Goal: Task Accomplishment & Management: Manage account settings

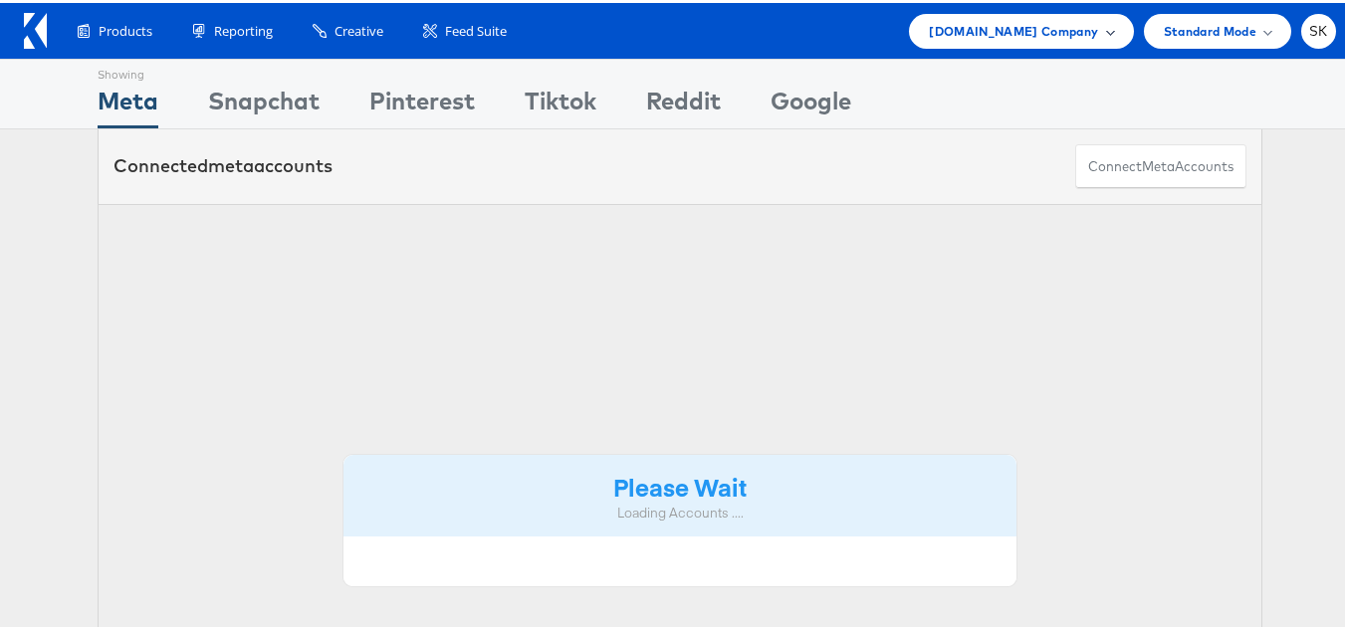
click at [1011, 35] on span "[DOMAIN_NAME] Company" at bounding box center [1013, 28] width 169 height 21
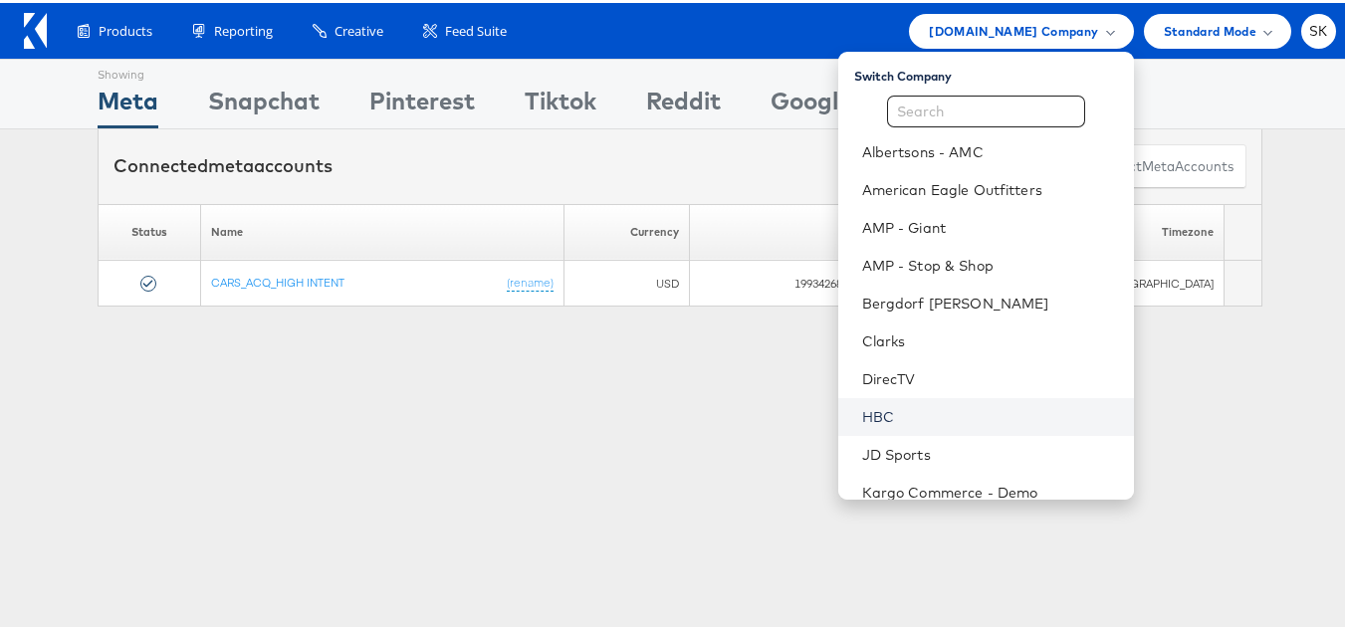
click at [875, 410] on link "HBC" at bounding box center [990, 414] width 256 height 20
click at [866, 412] on link "HBC" at bounding box center [990, 414] width 256 height 20
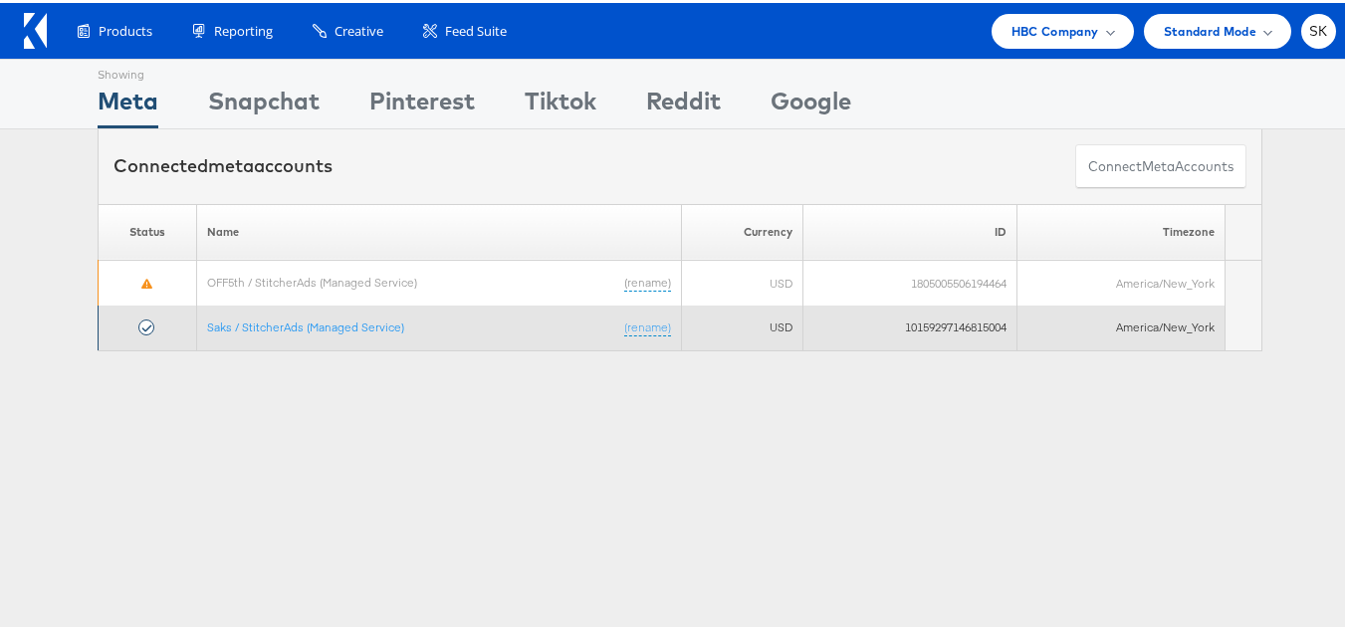
click at [923, 324] on td "10159297146815004" at bounding box center [910, 325] width 214 height 45
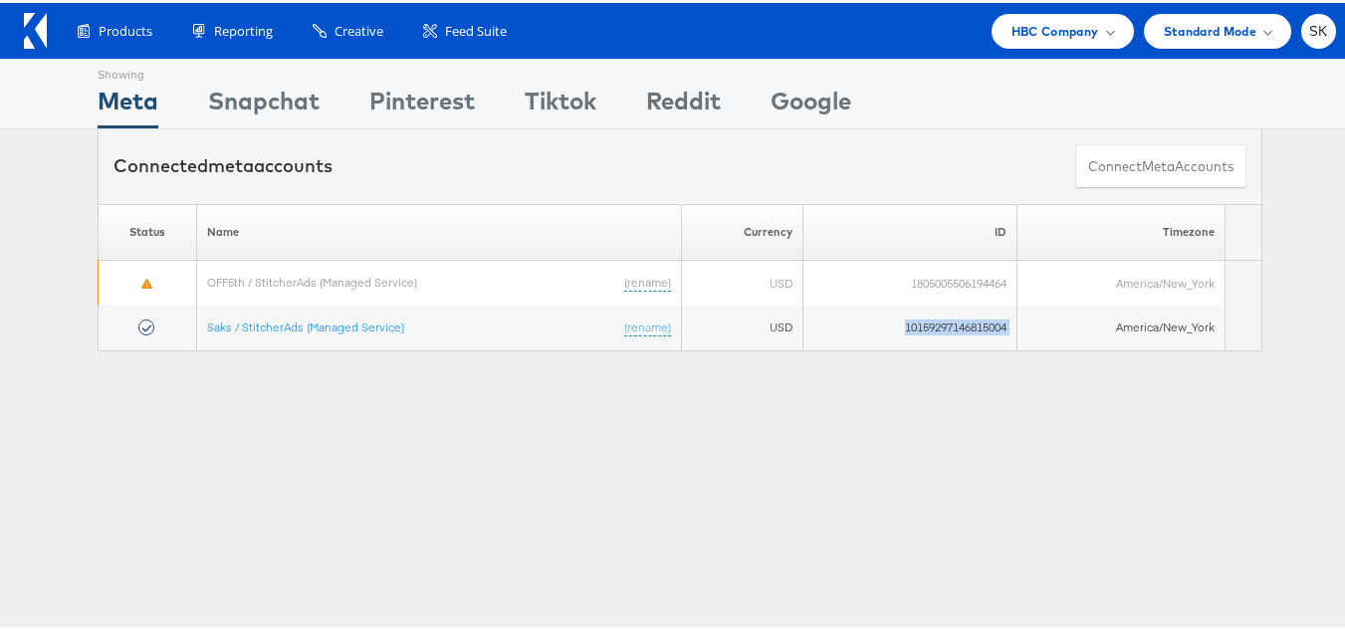
copy tr "10159297146815004"
click at [286, 410] on div "Showing Meta Showing [GEOGRAPHIC_DATA] Showing Pinterest Showing Tiktok Showing…" at bounding box center [680, 553] width 1360 height 995
click at [45, 31] on icon at bounding box center [41, 27] width 12 height 35
click at [1011, 28] on span "HBC Company" at bounding box center [1055, 28] width 88 height 21
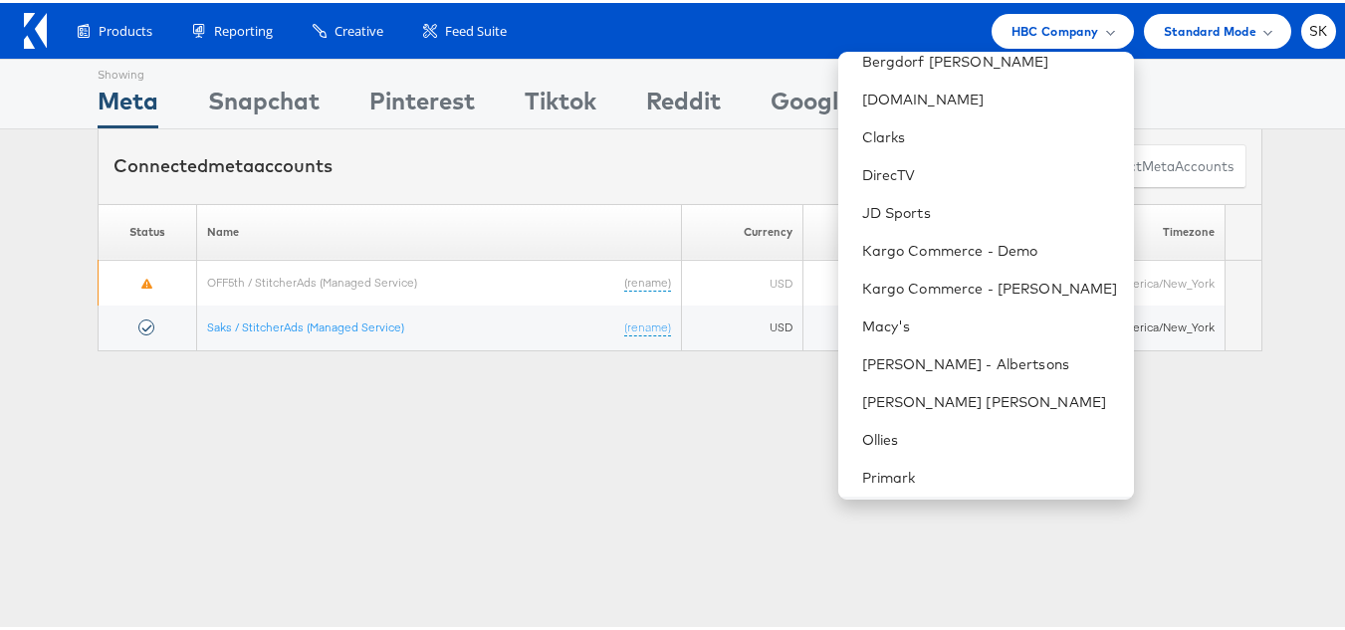
scroll to position [398, 0]
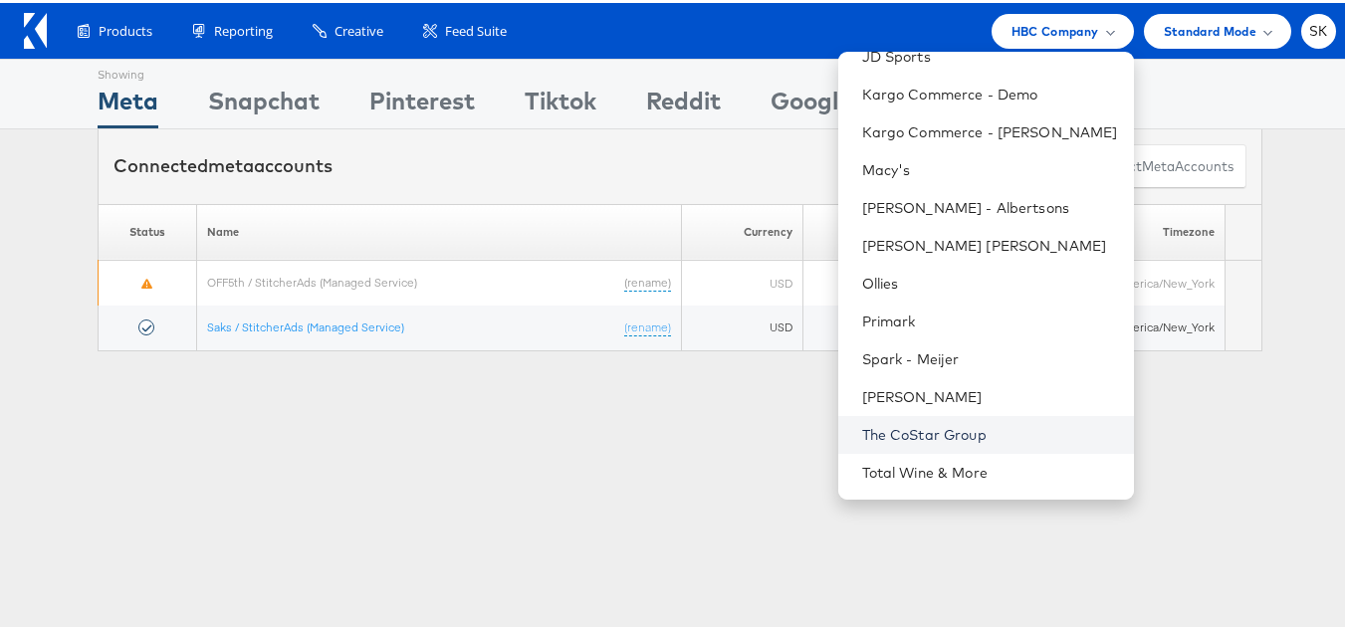
click at [912, 432] on link "The CoStar Group" at bounding box center [990, 432] width 256 height 20
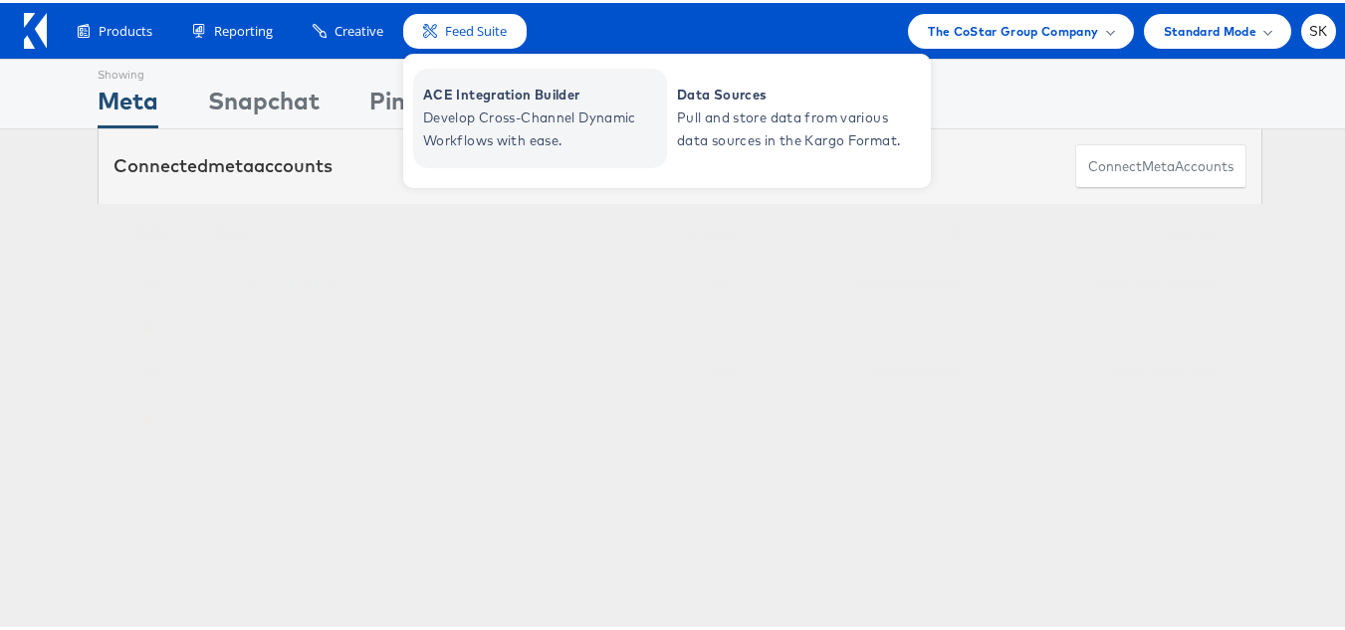
click at [500, 103] on span "ACE Integration Builder" at bounding box center [542, 92] width 239 height 23
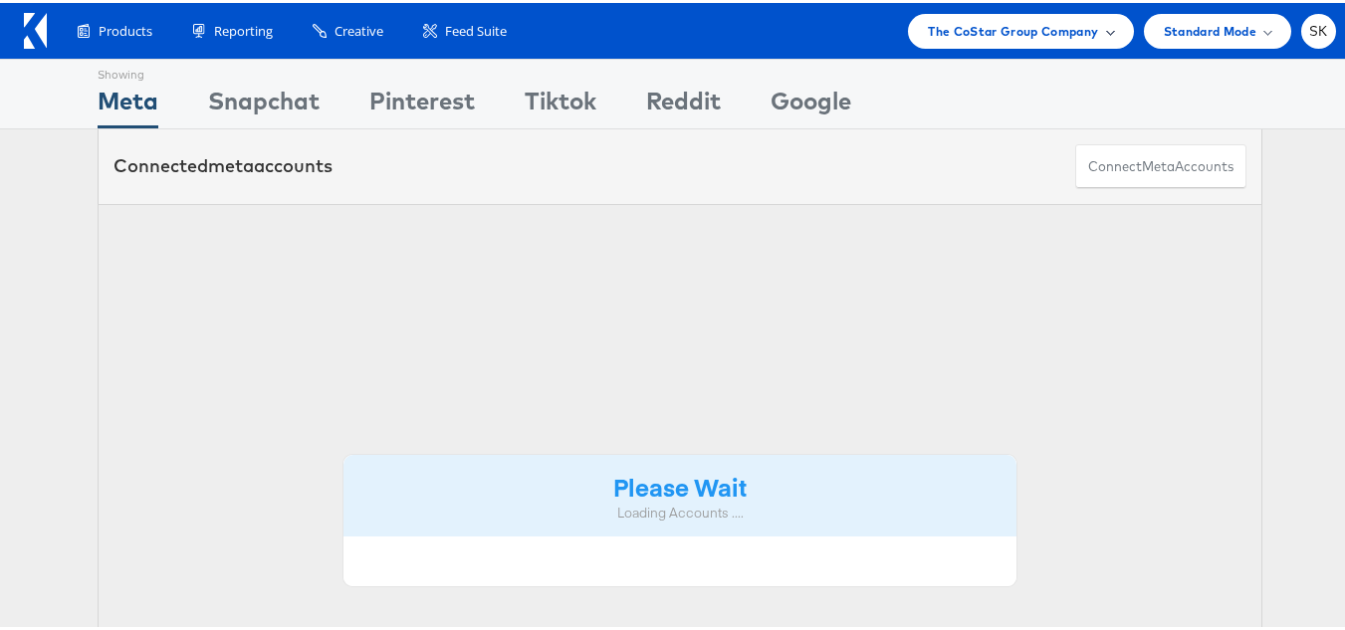
click at [1063, 39] on div "The CoStar Group Company" at bounding box center [1020, 28] width 225 height 35
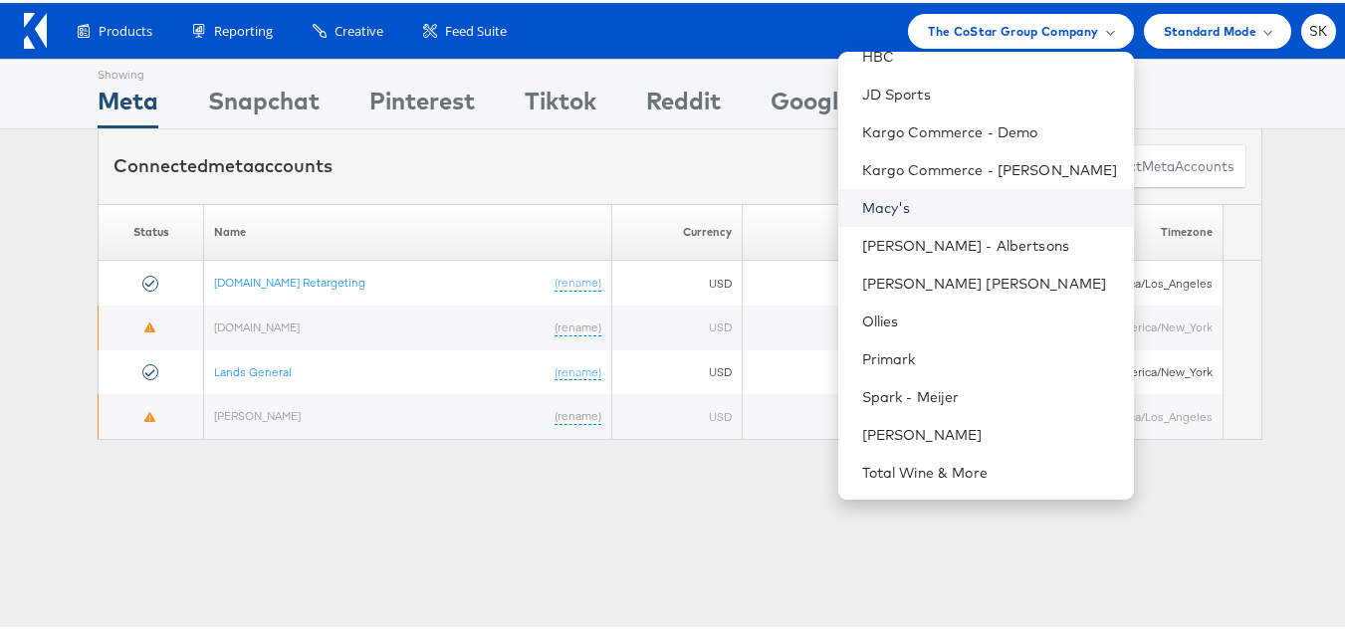
scroll to position [100, 0]
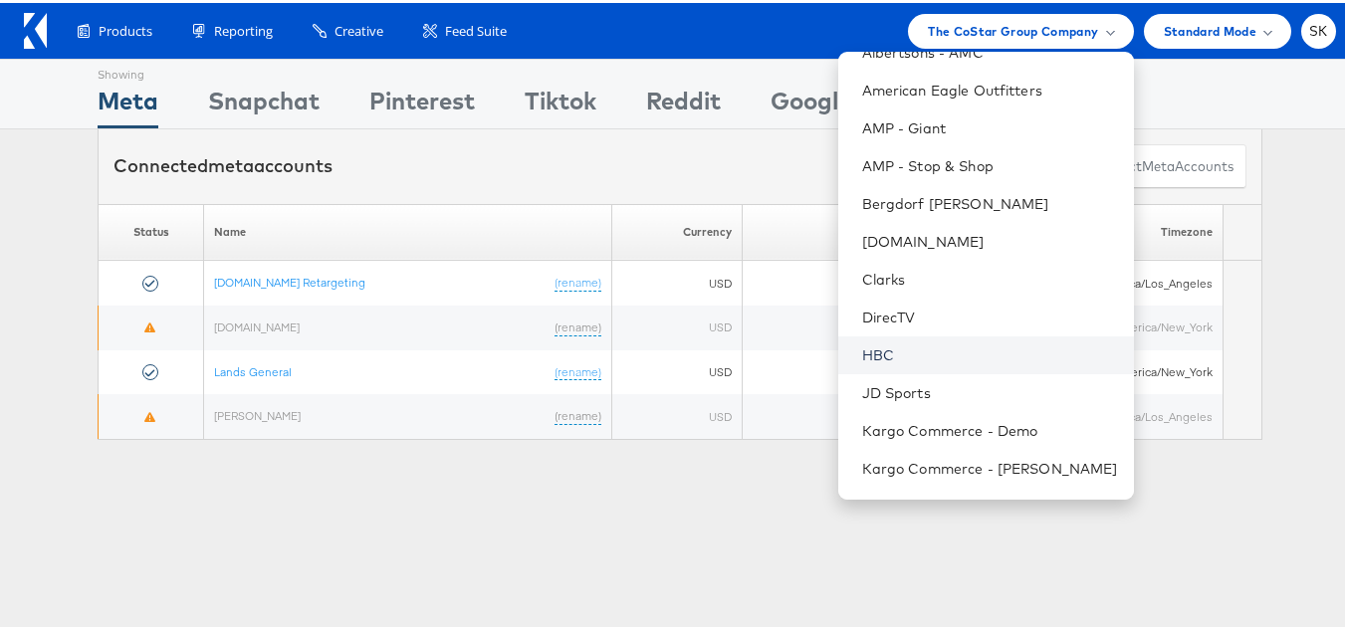
click at [875, 344] on link "HBC" at bounding box center [990, 352] width 256 height 20
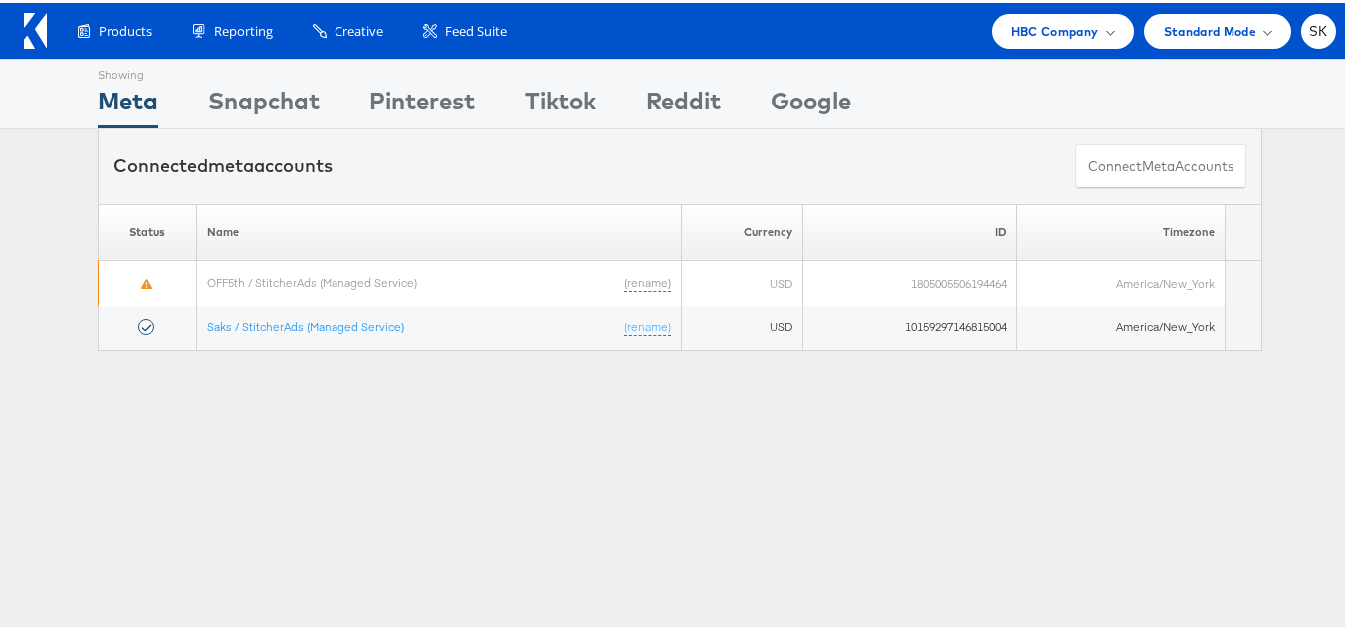
click at [1278, 30] on ul "HBC Company Switch Company Albertsons - AMC American Eagle Outfitters AMP - Gia…" at bounding box center [1158, 28] width 354 height 35
click at [1309, 30] on span "SK" at bounding box center [1318, 28] width 19 height 13
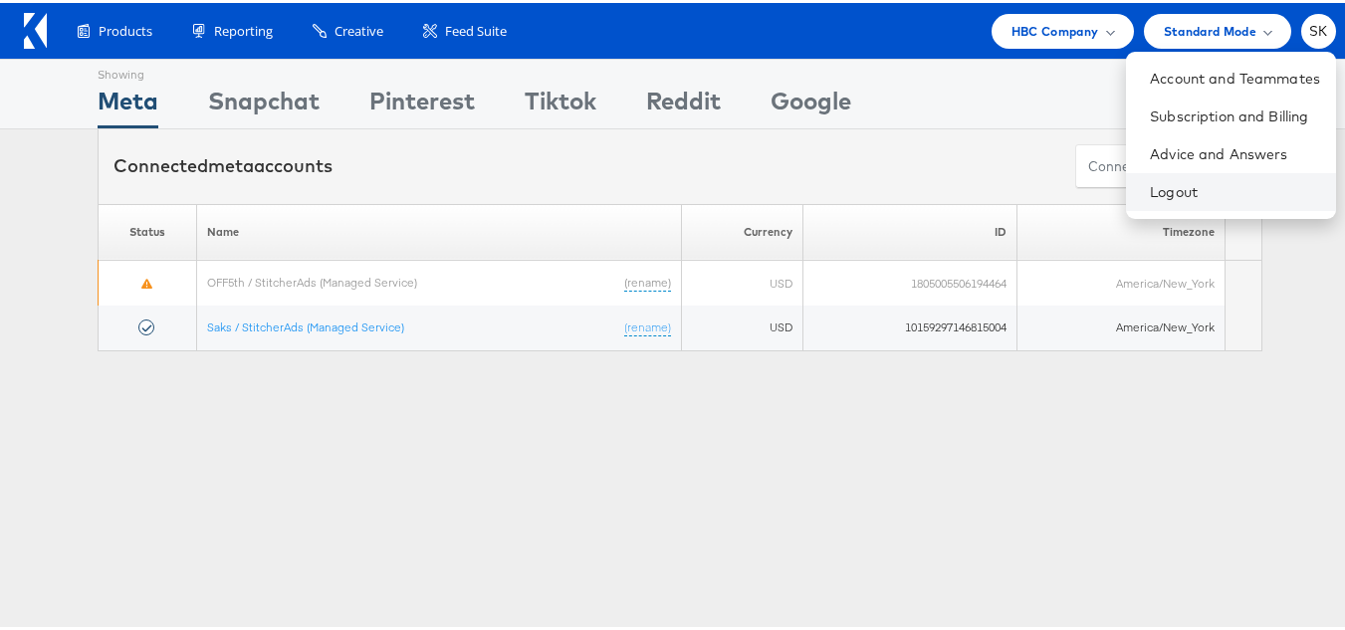
click at [1145, 172] on li "Logout" at bounding box center [1231, 189] width 210 height 38
click at [1150, 188] on link "Logout" at bounding box center [1235, 189] width 170 height 20
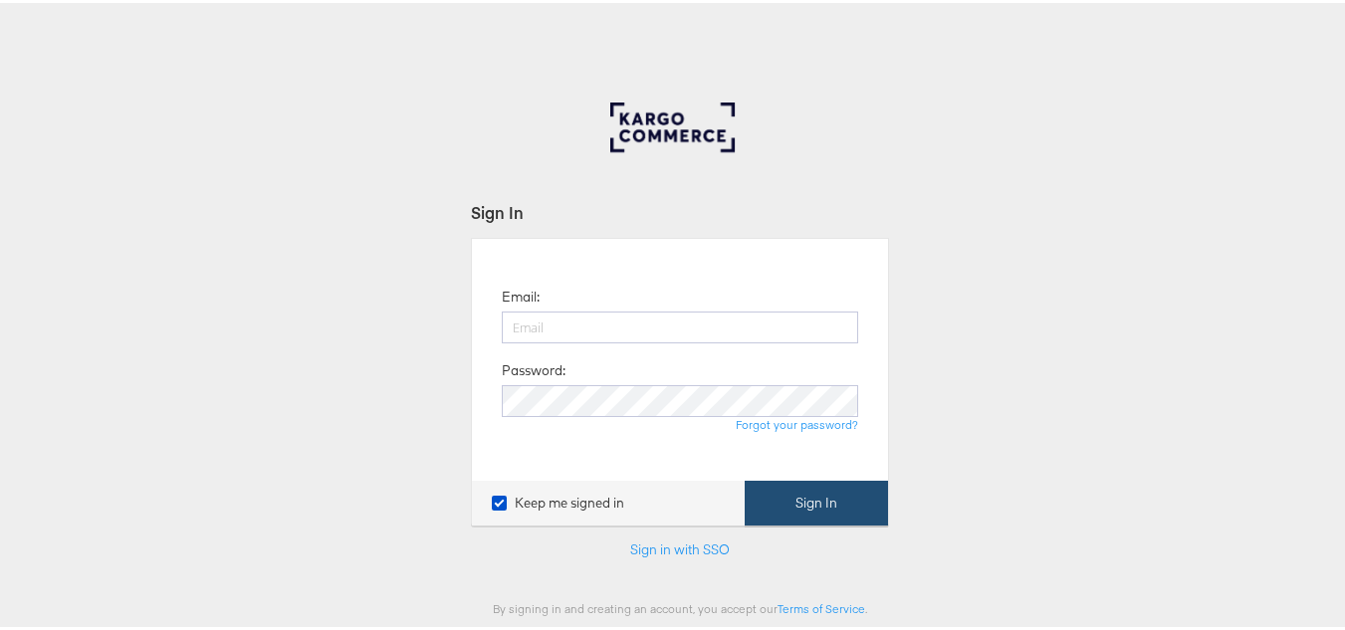
type input "[PERSON_NAME][EMAIL_ADDRESS][DOMAIN_NAME]"
click at [810, 510] on button "Sign In" at bounding box center [815, 500] width 143 height 45
